Goal: Answer question/provide support

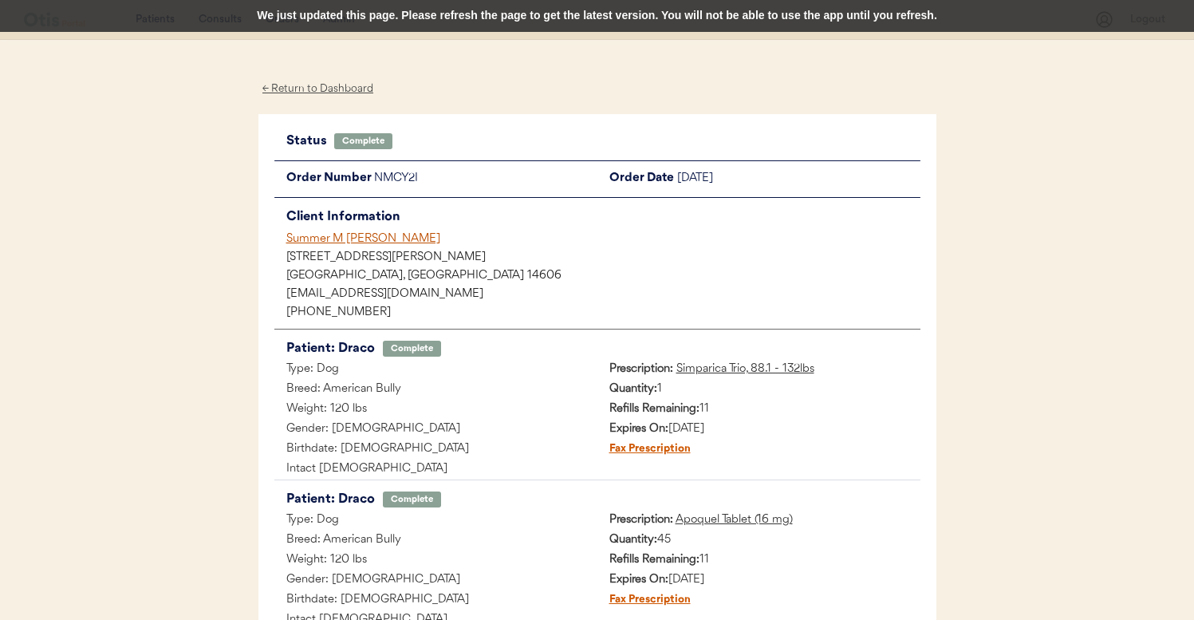
click at [360, 233] on div "Summer M [PERSON_NAME]" at bounding box center [603, 238] width 634 height 17
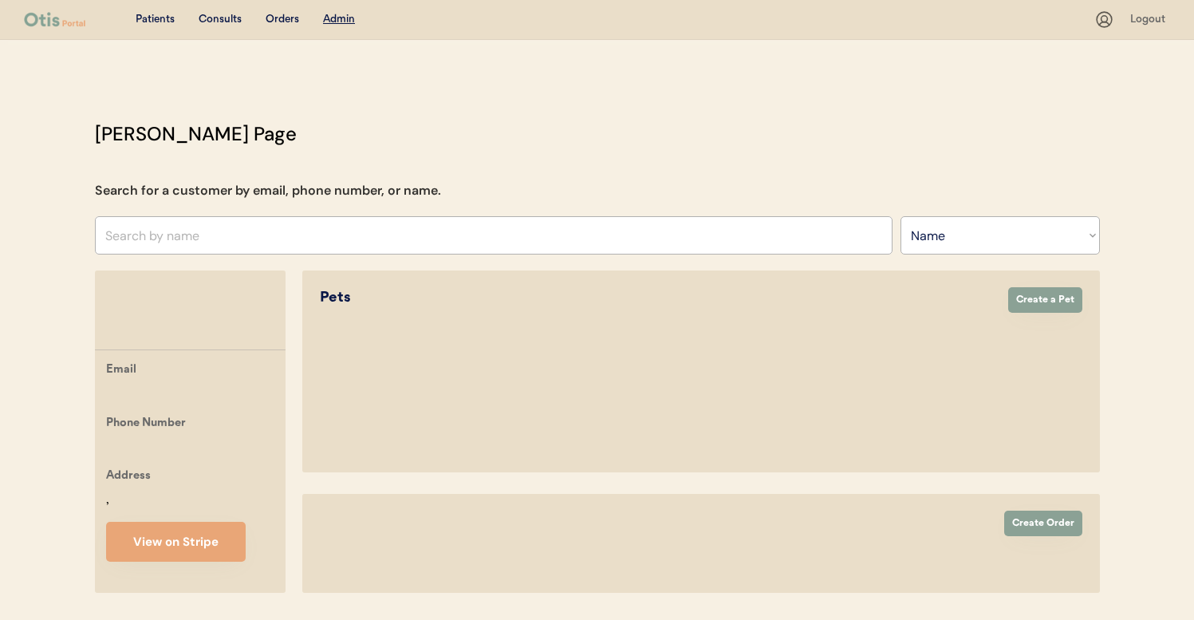
select select ""Name""
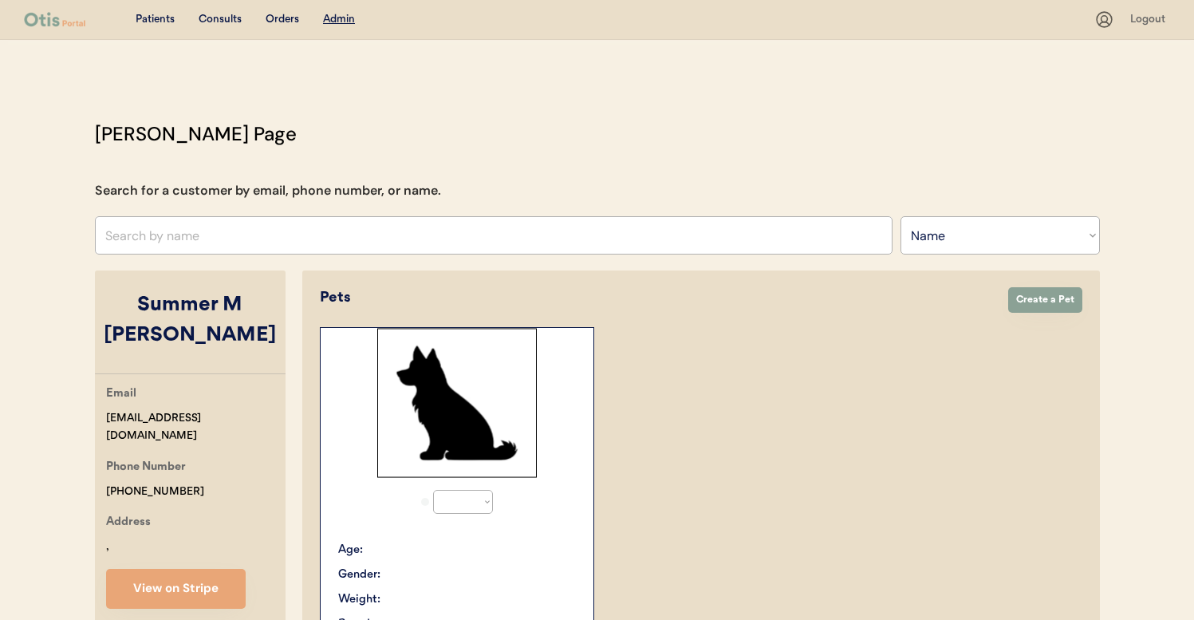
select select "true"
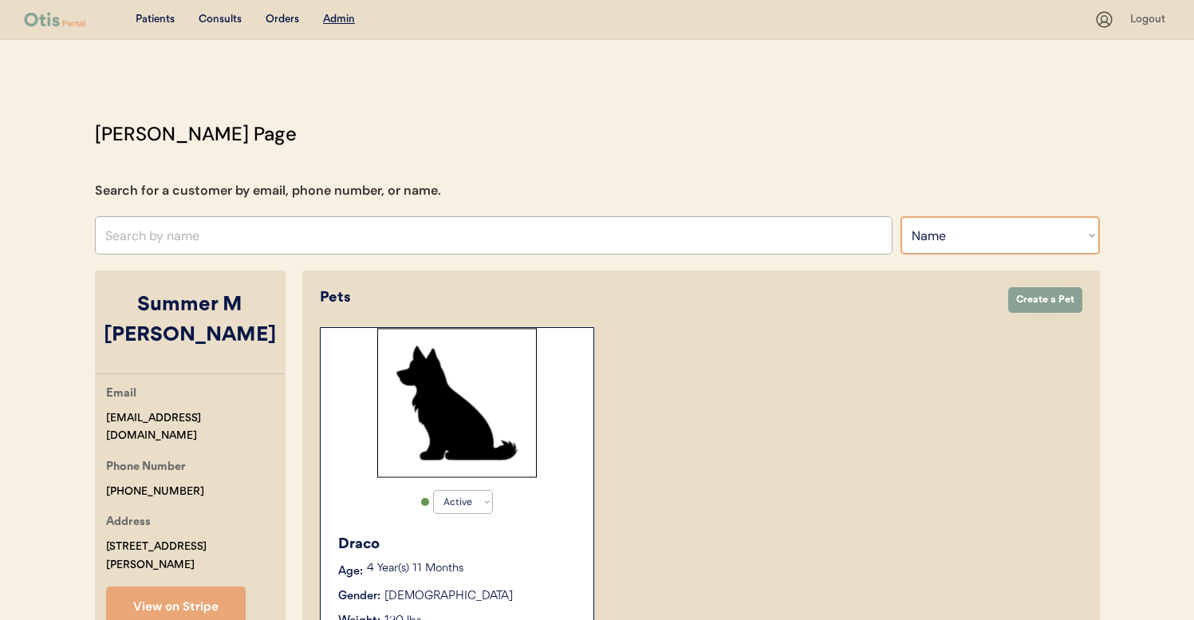
click at [953, 242] on select "Search By Name Email Phone Number" at bounding box center [999, 235] width 199 height 38
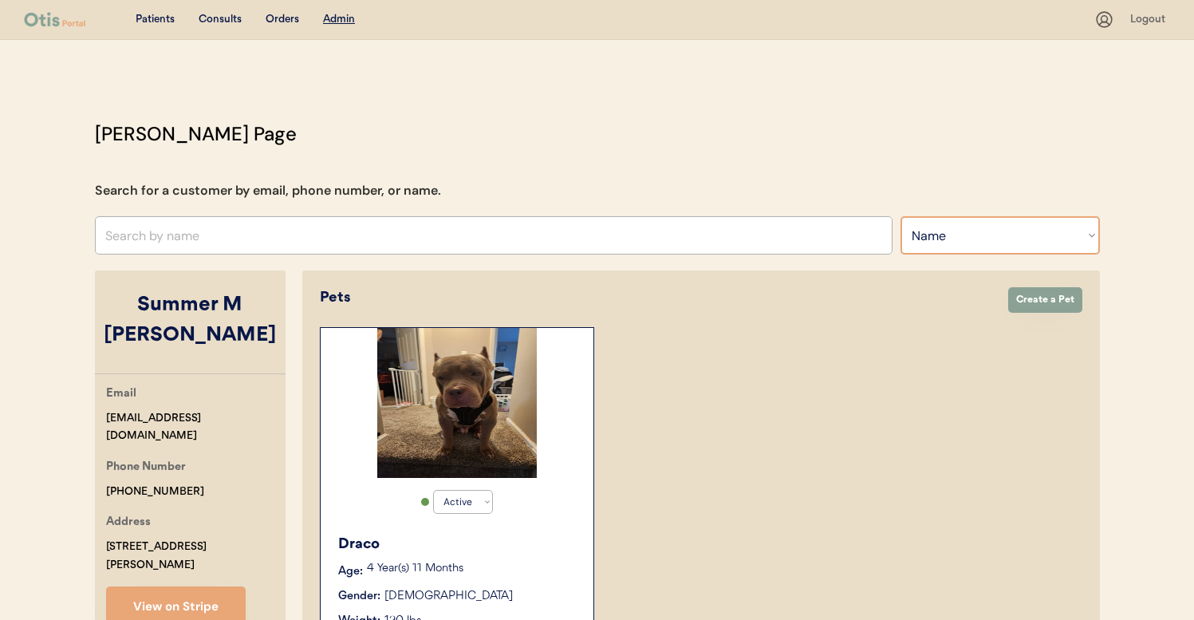
select select ""Phone Number""
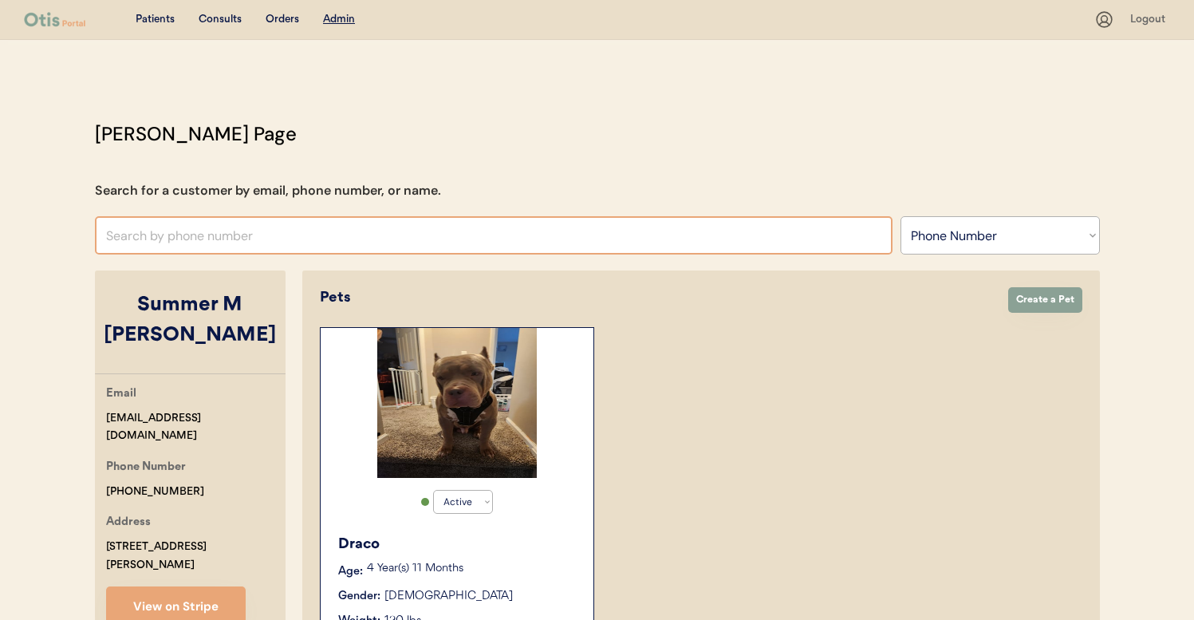
click at [741, 236] on input "text" at bounding box center [493, 235] width 797 height 38
paste input "[PHONE_NUMBER]"
type input "[PHONE_NUMBER]"
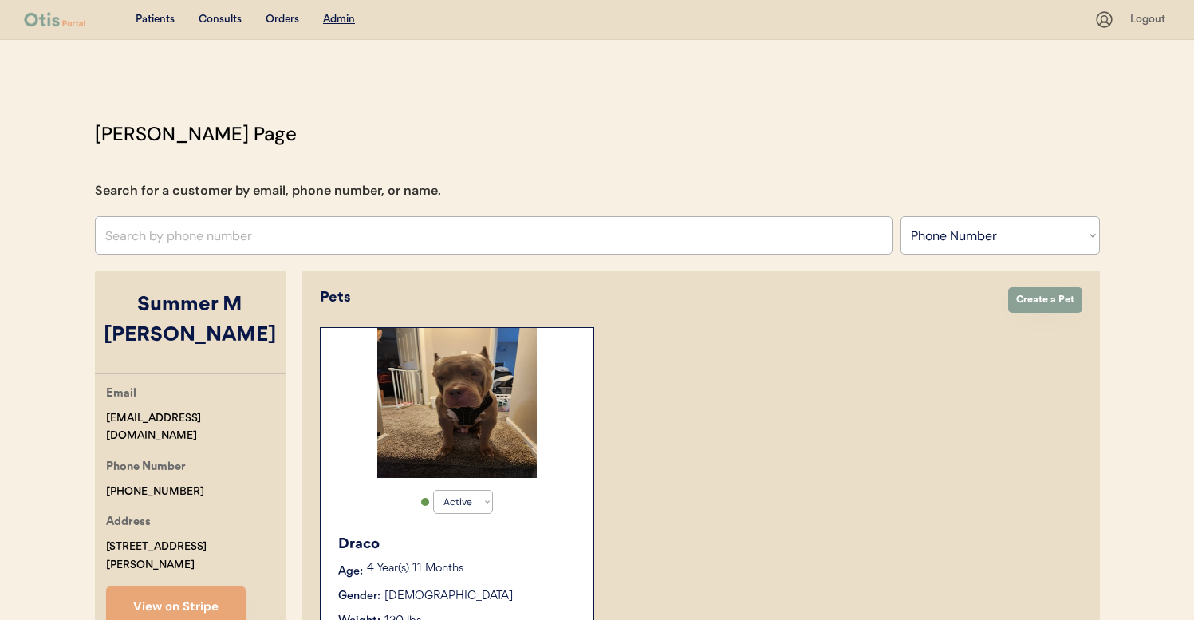
click at [693, 178] on div "[PERSON_NAME] Page Search for a customer by email, phone number, or name. Searc…" at bounding box center [597, 518] width 1037 height 797
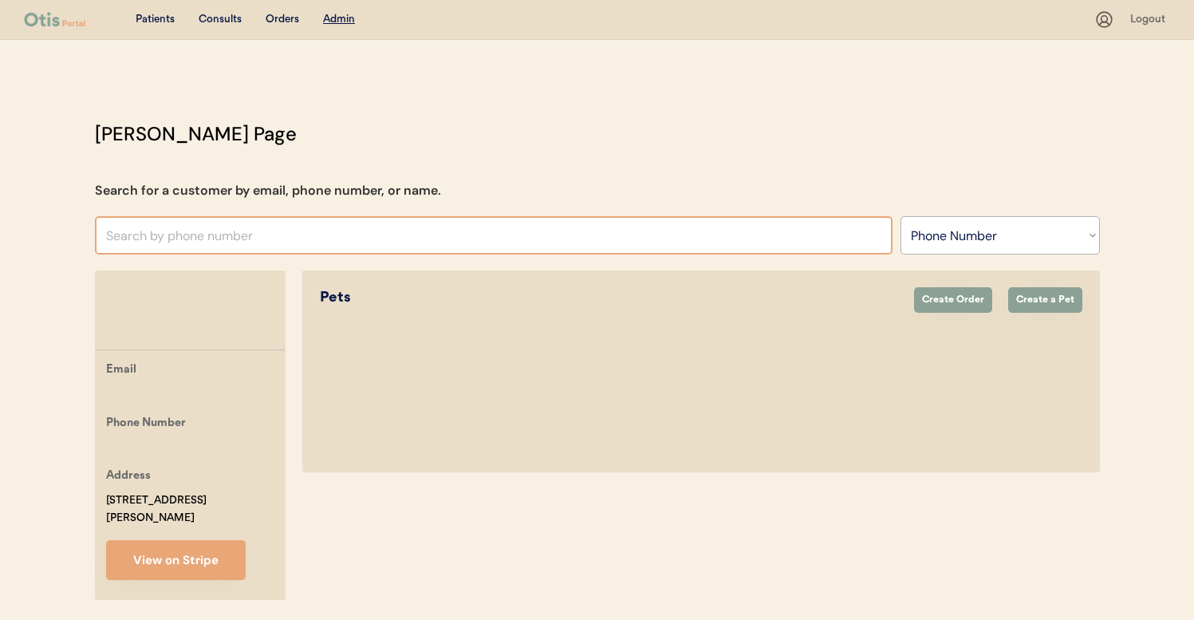
click at [635, 226] on input "text" at bounding box center [493, 235] width 797 height 38
paste input "[PHONE_NUMBER]"
type input "[PHONE_NUMBER]"
click at [636, 223] on input "text" at bounding box center [493, 235] width 797 height 38
type input "+1"
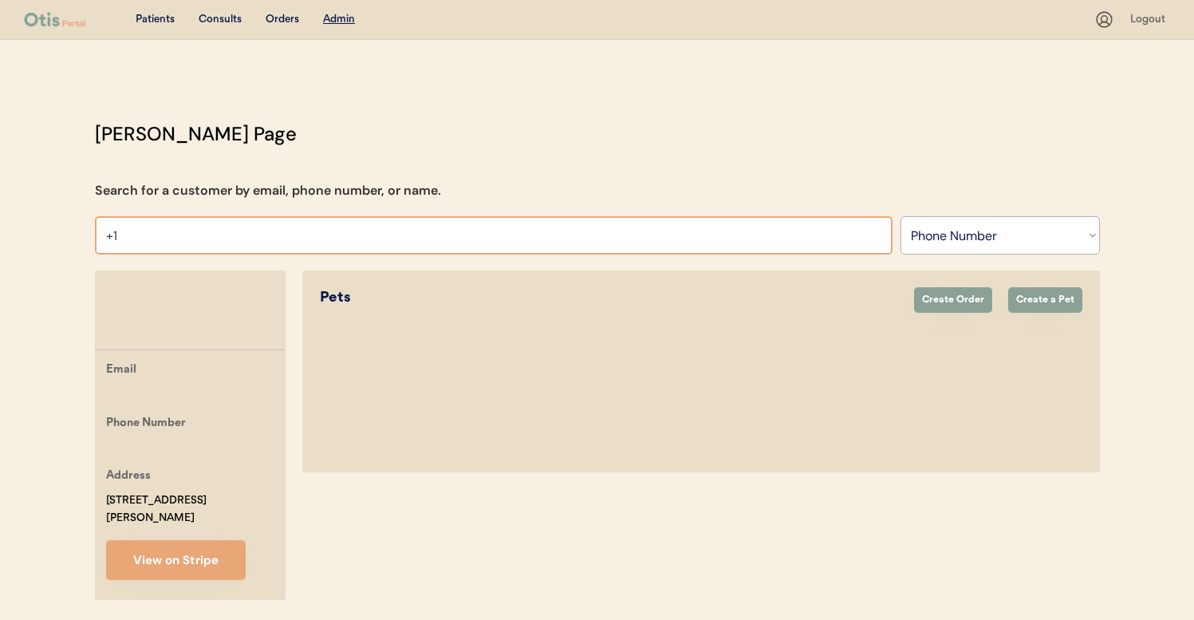
type input "[PHONE_NUMBER]"
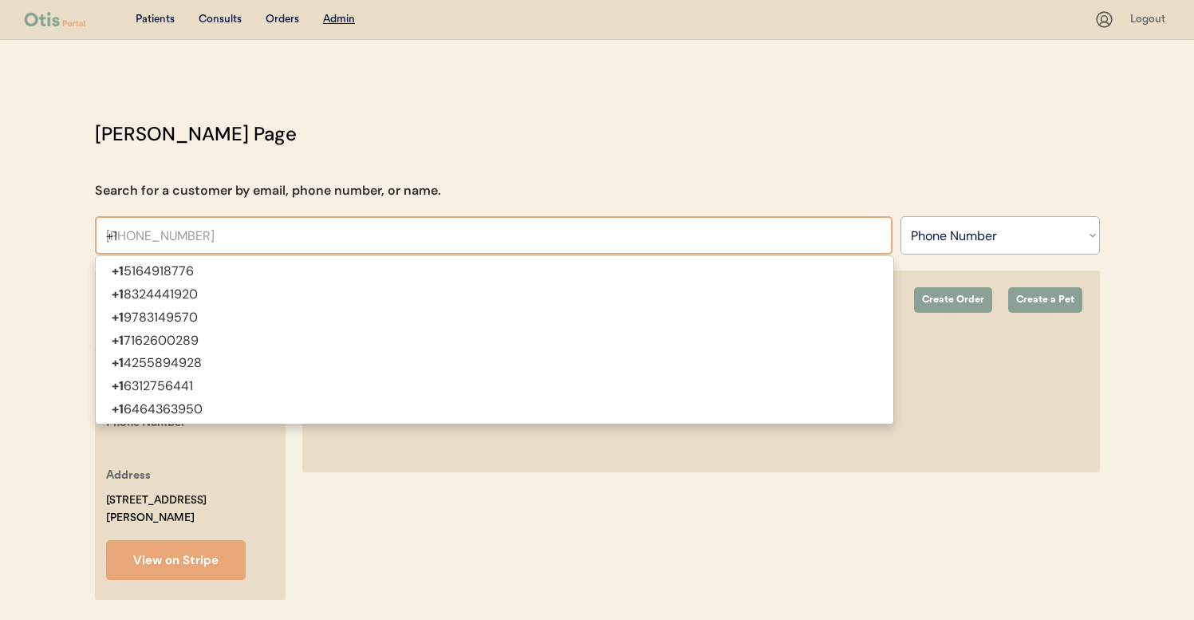
type input "+1"
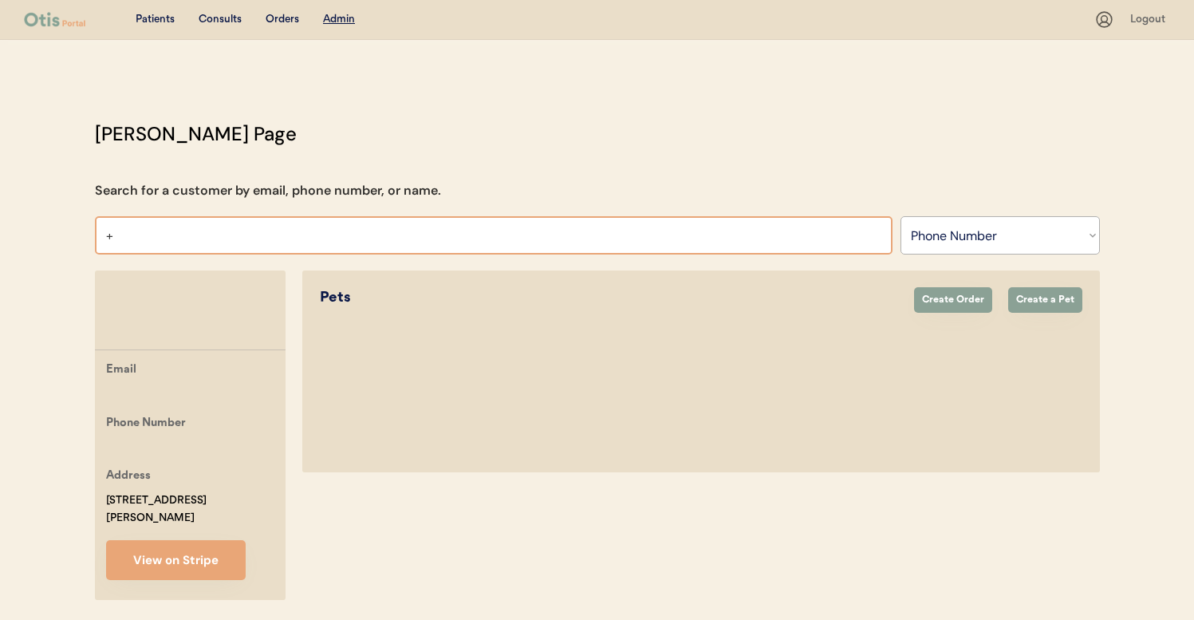
type input "+1"
type input "[PHONE_NUMBER]"
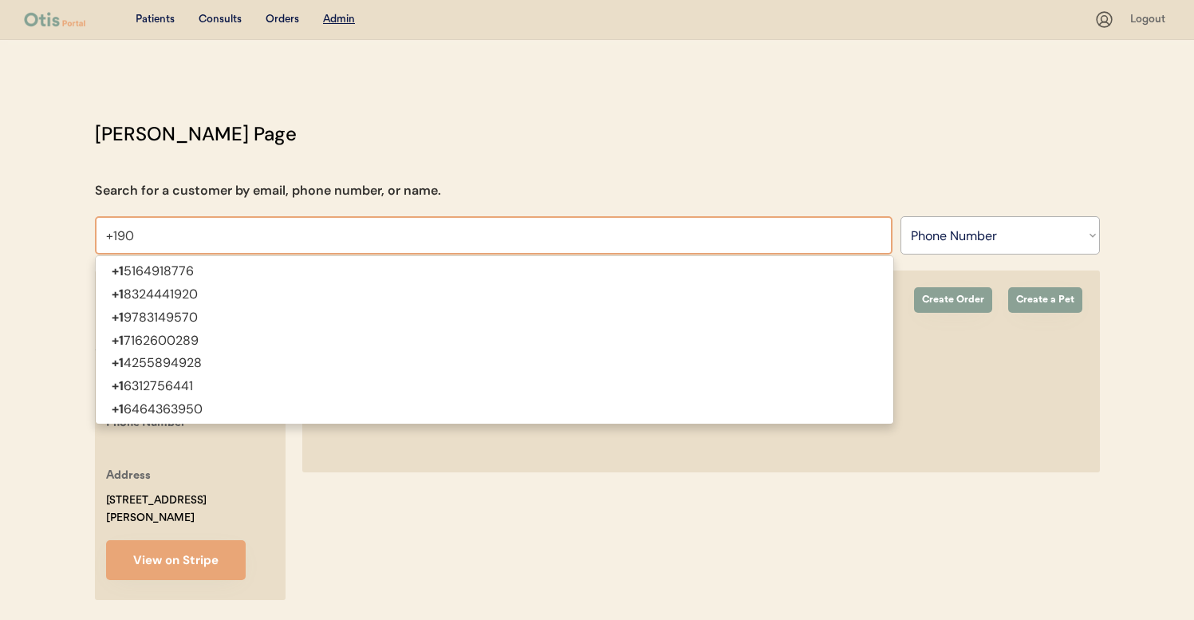
type input "+1901"
type input "[PHONE_NUMBER]"
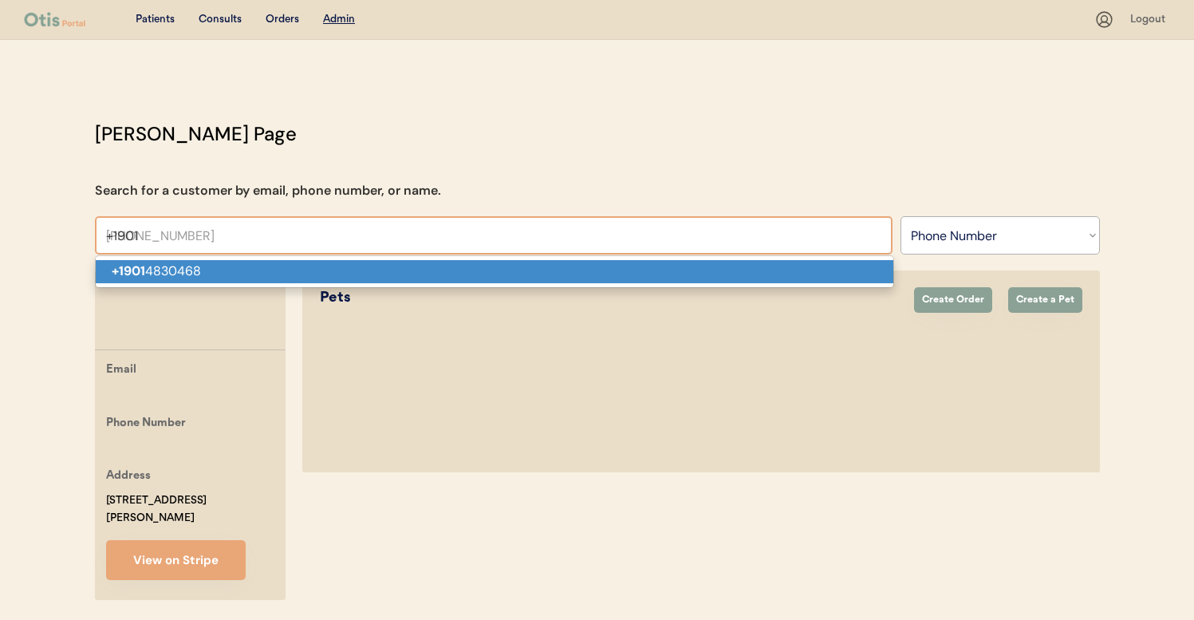
click at [623, 265] on p "[PHONE_NUMBER]" at bounding box center [494, 271] width 797 height 23
type input "[PHONE_NUMBER]"
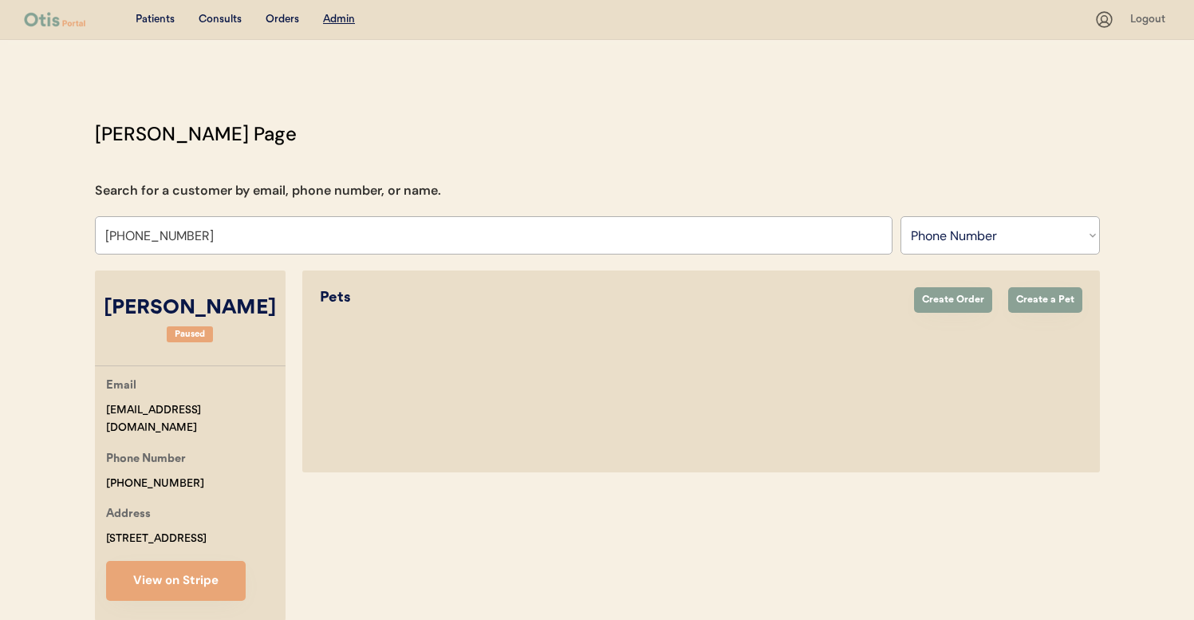
select select "true"
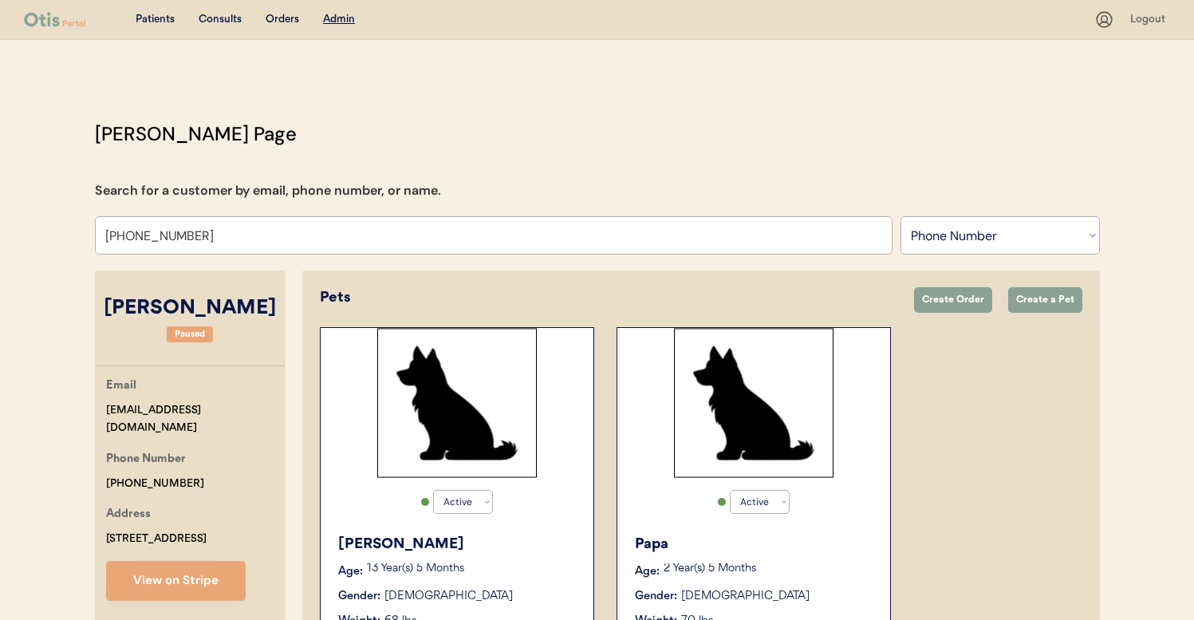
type input "[PHONE_NUMBER]"
